Goal: Transaction & Acquisition: Subscribe to service/newsletter

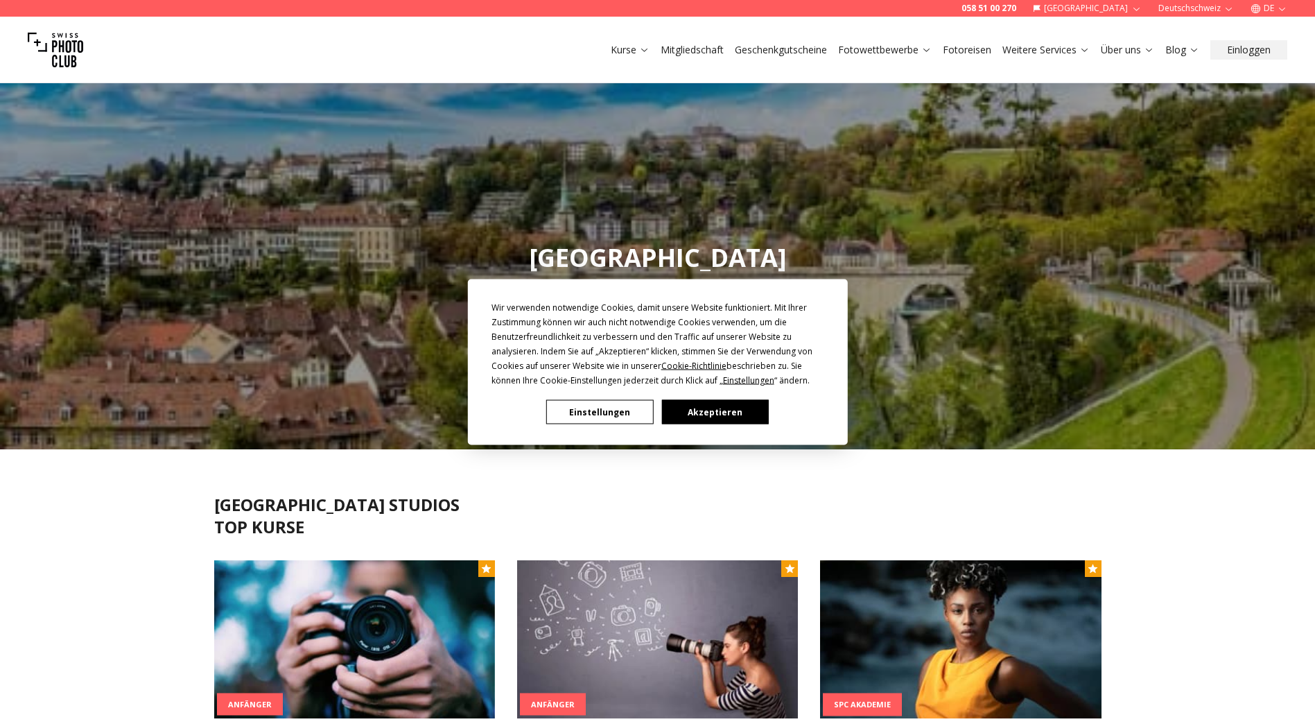
click at [685, 57] on div "Wir verwenden notwendige Cookies, damit unsere Website funktioniert. Mit Ihrer …" at bounding box center [657, 362] width 1315 height 724
click at [697, 396] on div "Wir verwenden notwendige Cookies, damit unsere Website funktioniert. Mit Ihrer …" at bounding box center [657, 362] width 333 height 124
click at [697, 406] on button "Akzeptieren" at bounding box center [714, 412] width 107 height 24
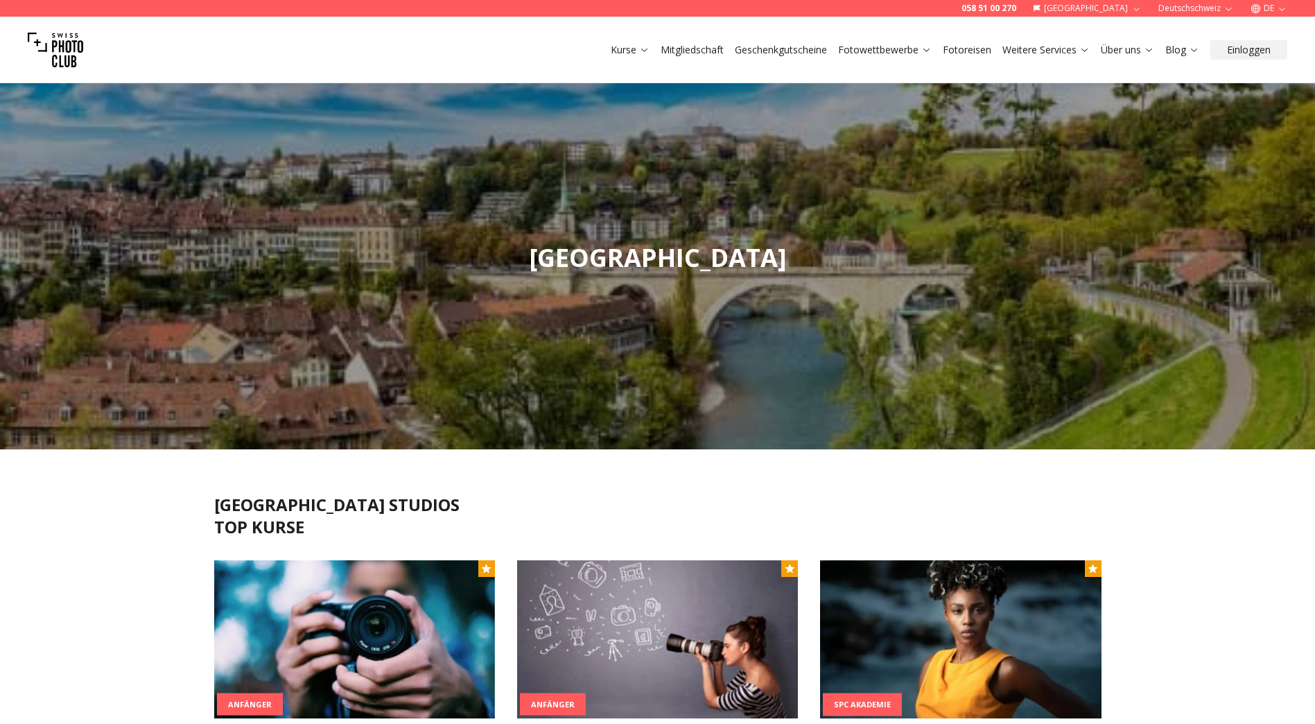
click at [697, 47] on link "Mitgliedschaft" at bounding box center [692, 50] width 63 height 14
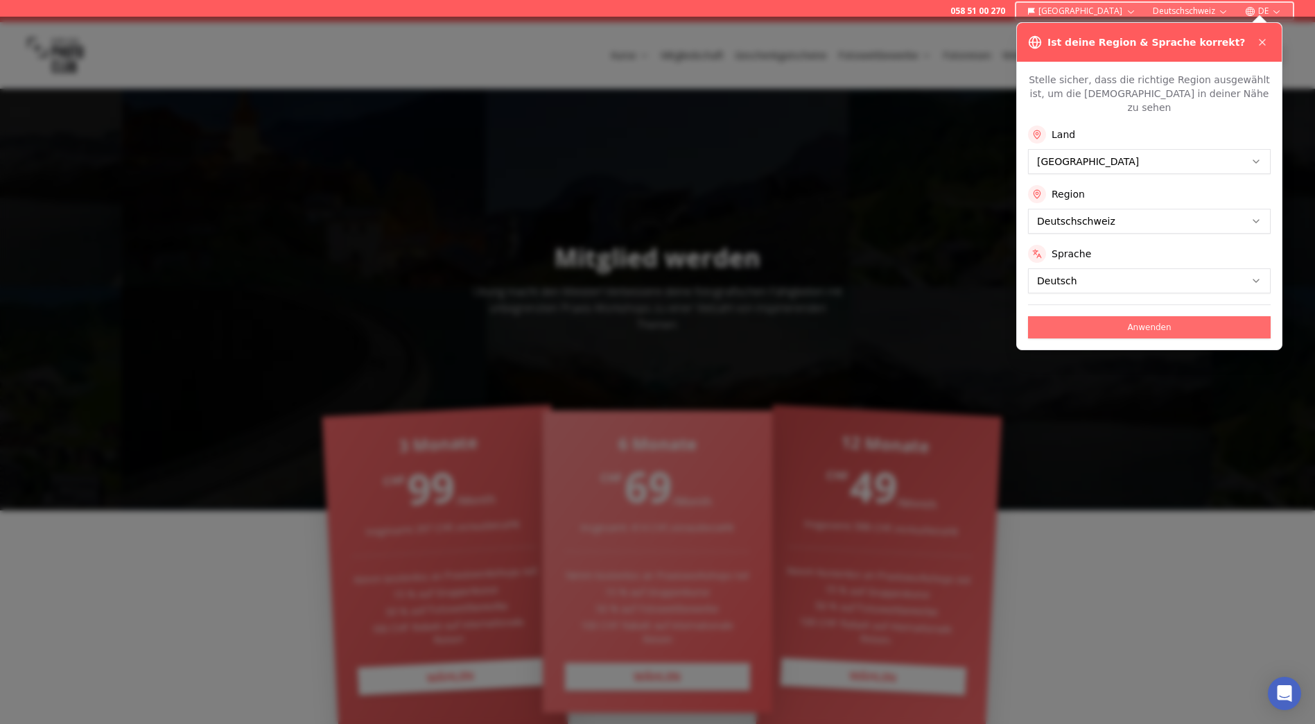
click at [1105, 316] on button "Anwenden" at bounding box center [1149, 327] width 243 height 22
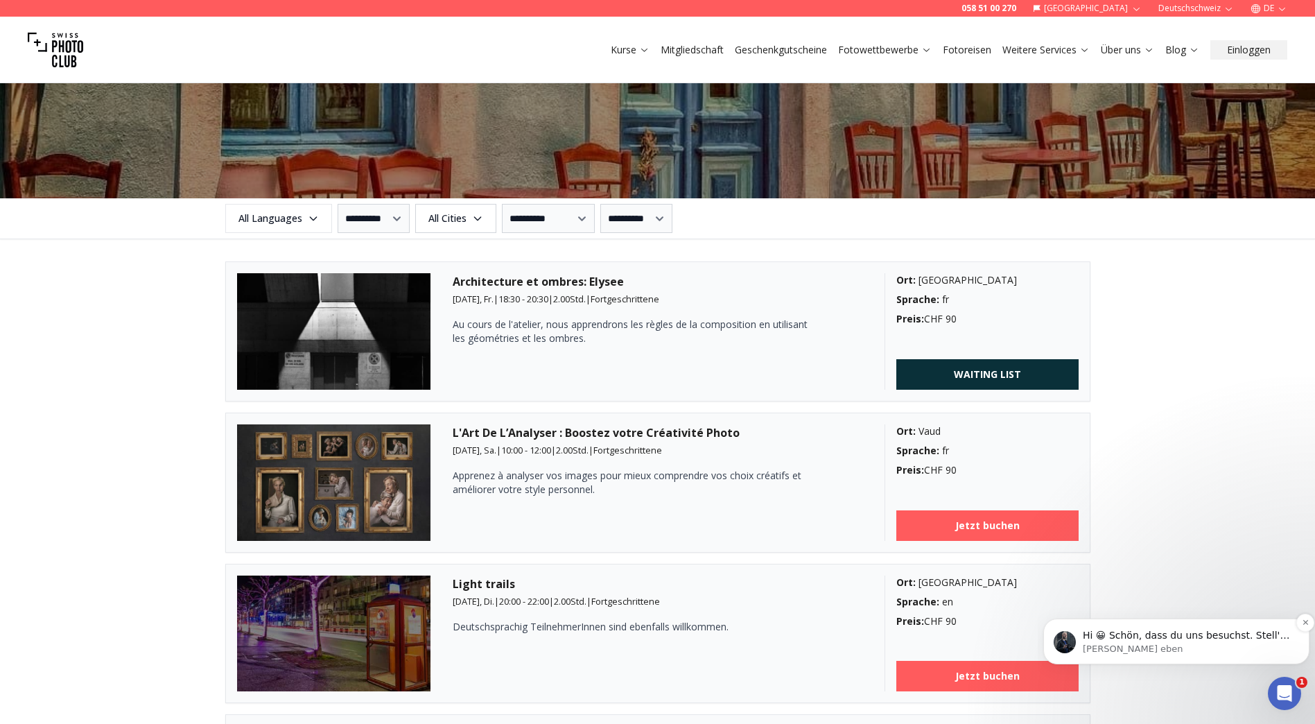
click at [1175, 631] on span "Hi 😀 Schön, dass du uns besuchst. Stell' uns gerne jederzeit Fragen oder hinter…" at bounding box center [1186, 648] width 207 height 39
